Goal: Information Seeking & Learning: Learn about a topic

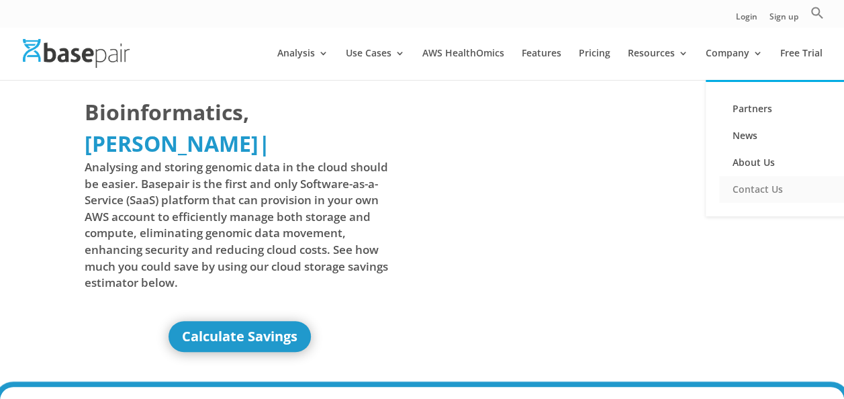
click at [759, 187] on link "Contact Us" at bounding box center [786, 189] width 134 height 27
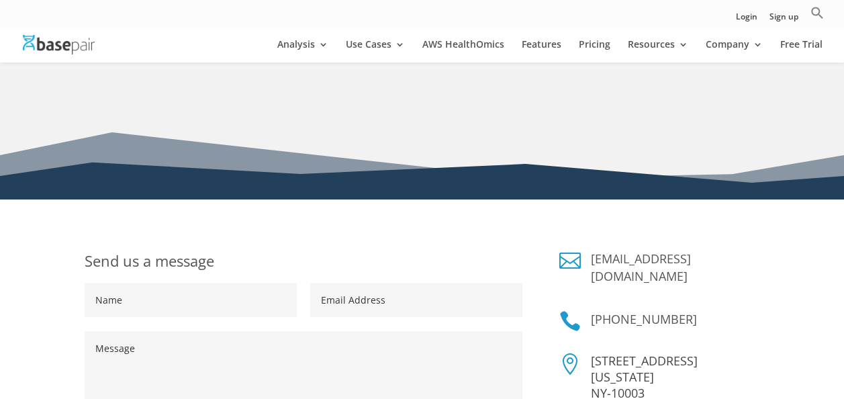
scroll to position [67, 0]
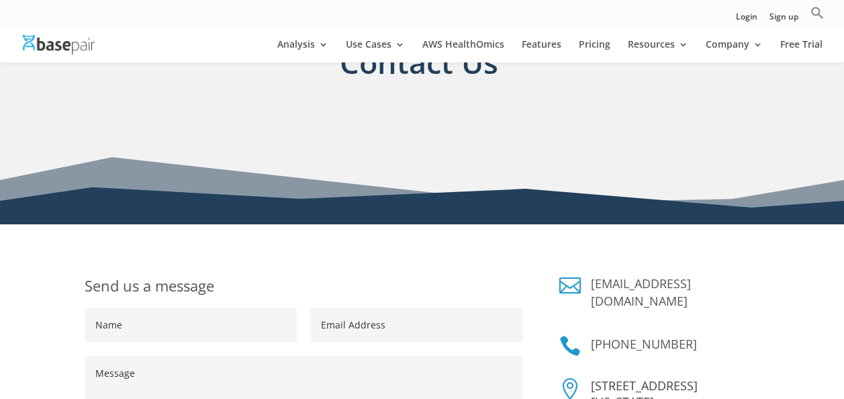
drag, startPoint x: 749, startPoint y: 92, endPoint x: 657, endPoint y: 92, distance: 91.3
click at [749, 92] on link "Partners" at bounding box center [786, 91] width 134 height 27
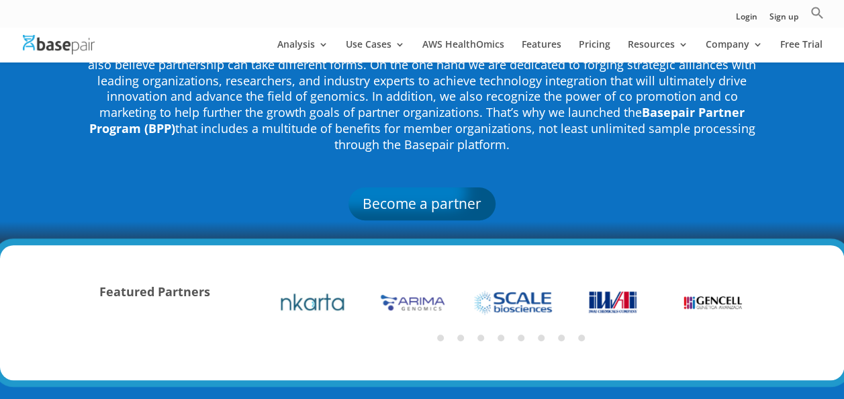
scroll to position [134, 0]
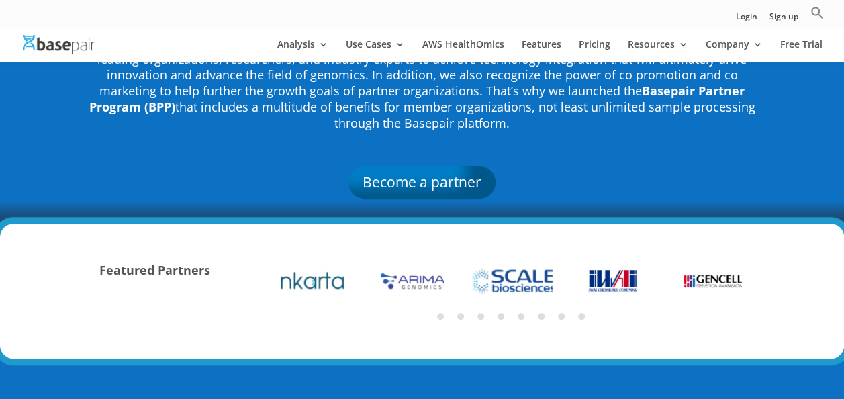
click at [512, 278] on img at bounding box center [513, 281] width 88 height 29
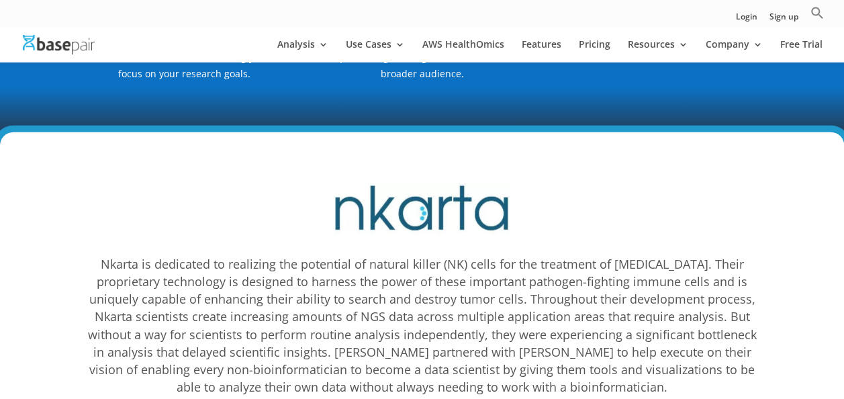
scroll to position [4227, 0]
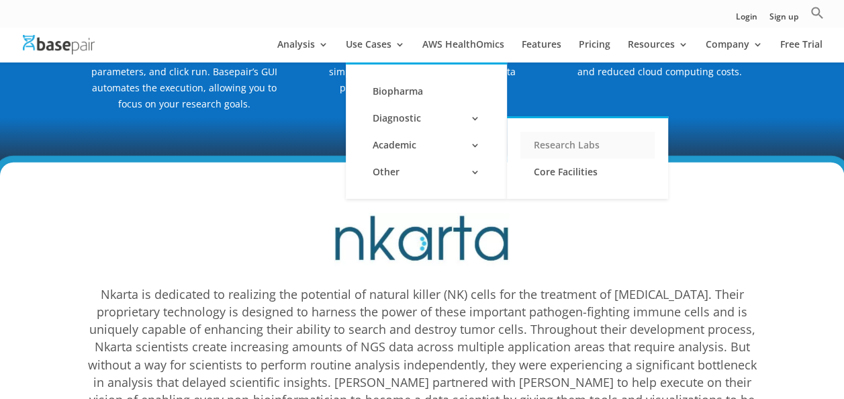
click at [563, 144] on link "Research Labs" at bounding box center [587, 145] width 134 height 27
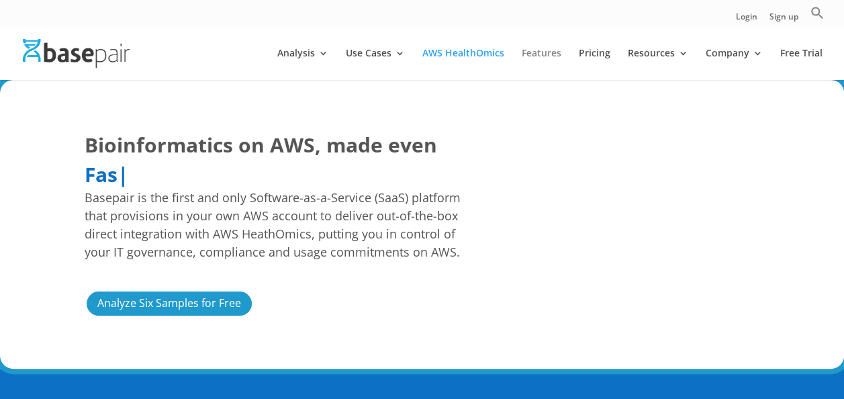
click at [545, 50] on link "Features" at bounding box center [542, 64] width 40 height 32
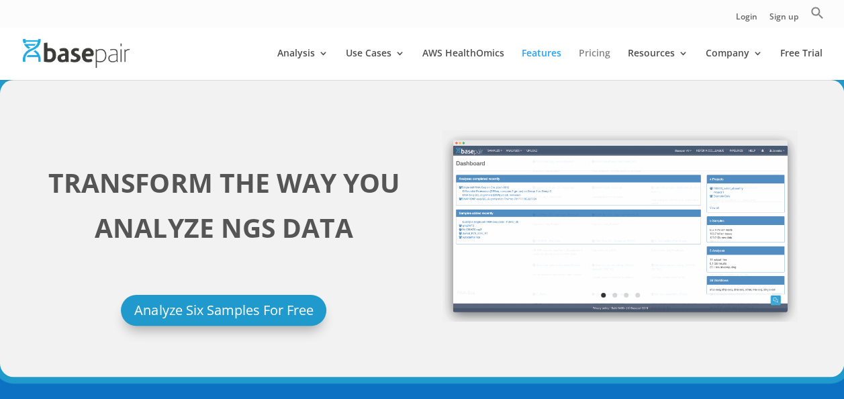
click at [594, 50] on link "Pricing" at bounding box center [595, 64] width 32 height 32
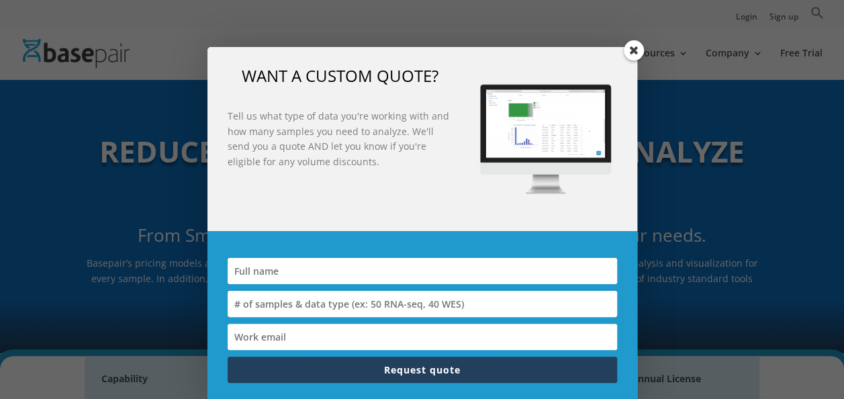
click at [631, 48] on span at bounding box center [634, 50] width 20 height 20
